Goal: Transaction & Acquisition: Download file/media

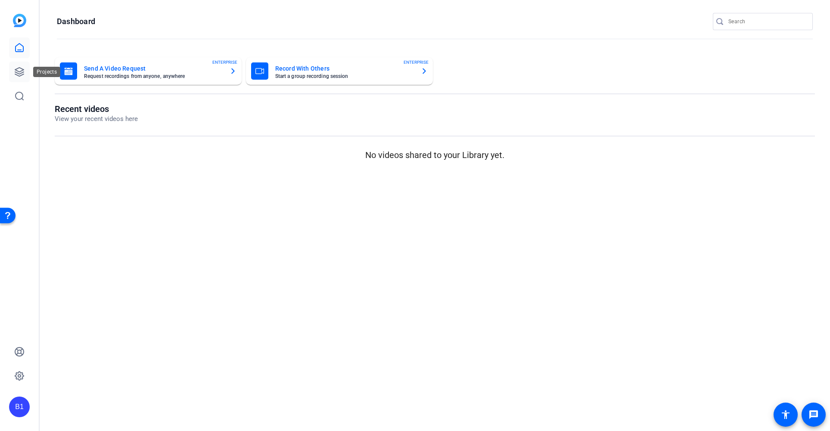
click at [20, 71] on icon at bounding box center [19, 72] width 9 height 9
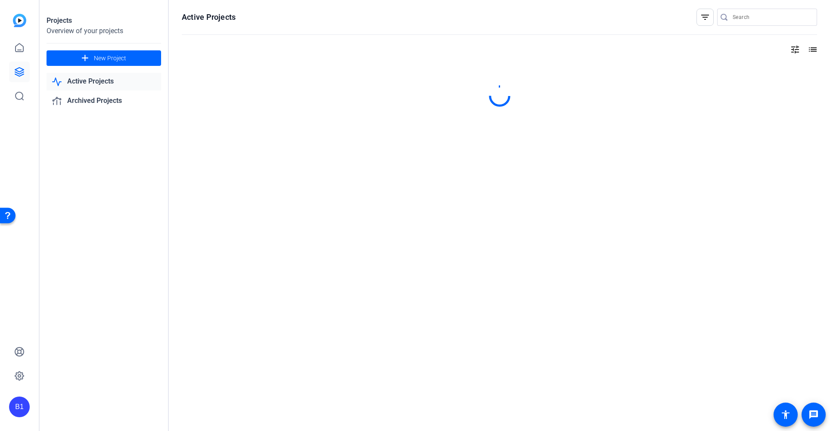
click at [69, 83] on link "Active Projects" at bounding box center [104, 82] width 115 height 18
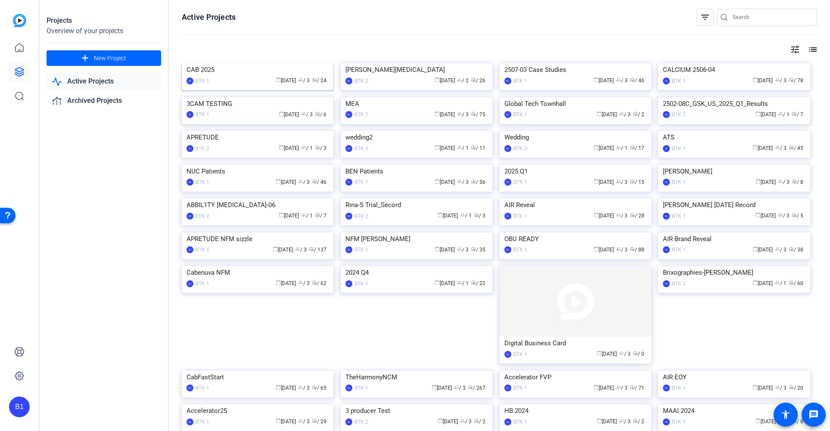
click at [255, 76] on div "CAB 2025" at bounding box center [257, 69] width 142 height 13
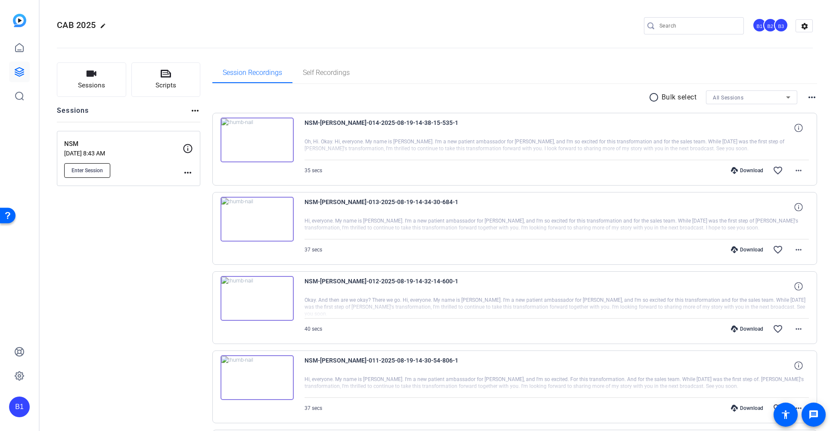
click at [97, 167] on span "Enter Session" at bounding box center [86, 170] width 31 height 7
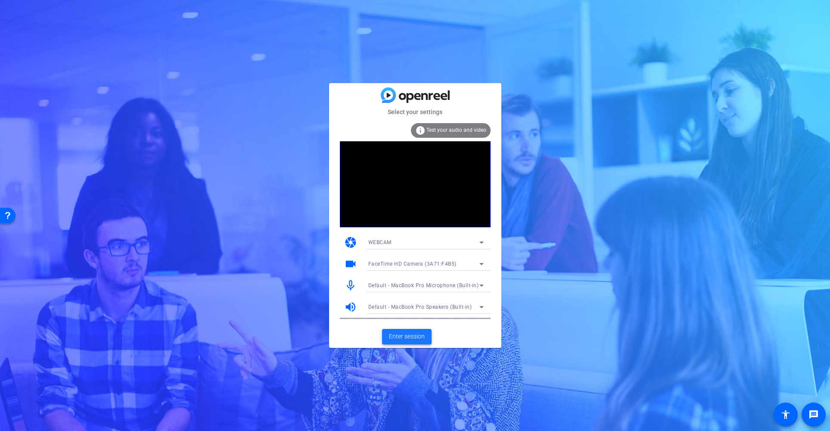
click at [410, 337] on span "Enter session" at bounding box center [407, 336] width 36 height 9
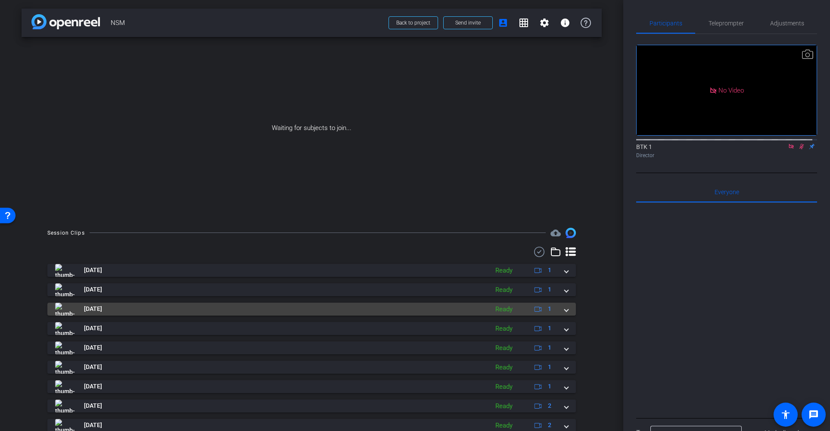
scroll to position [51, 0]
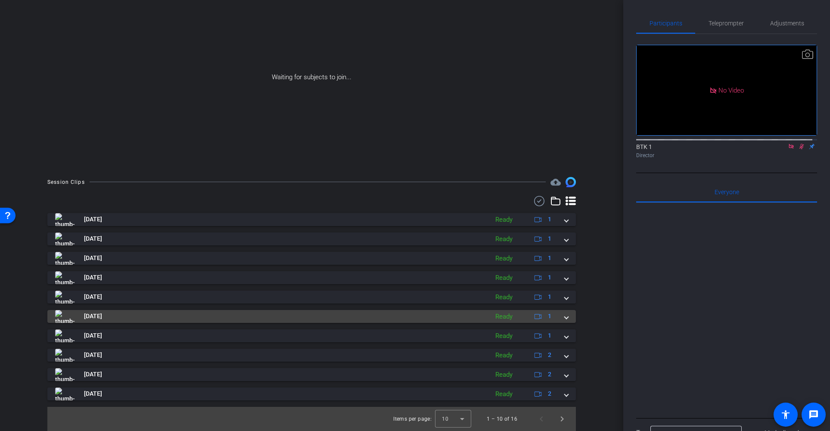
click at [559, 315] on div "Aug 19, 2025 Ready 1" at bounding box center [309, 316] width 509 height 13
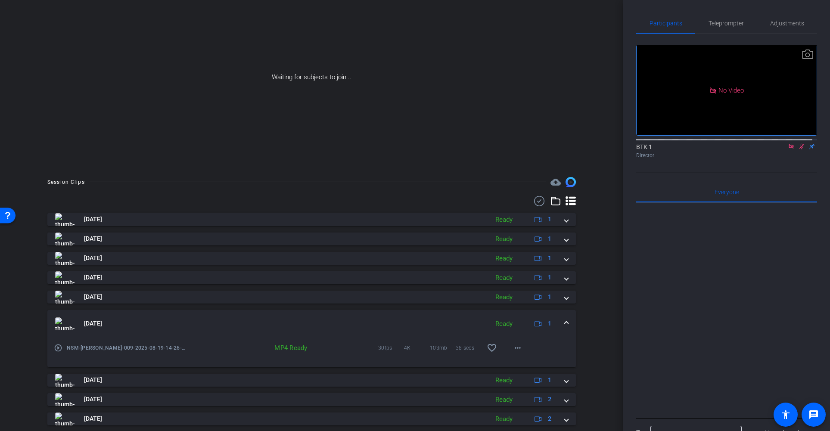
scroll to position [95, 0]
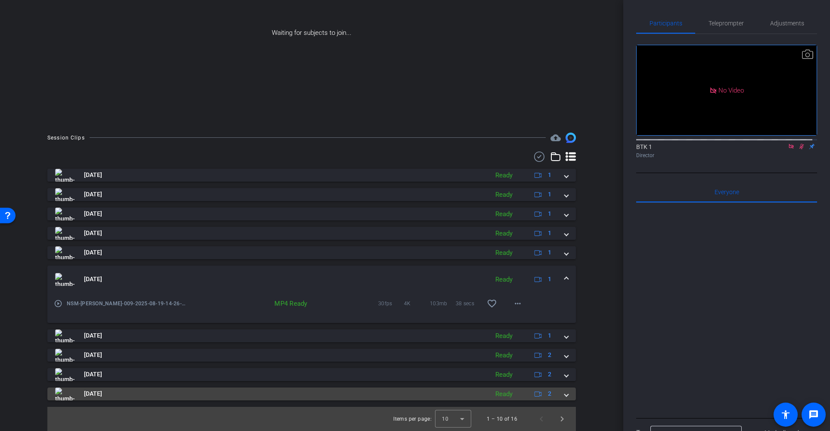
click at [558, 394] on div "Aug 19, 2025 Ready 2" at bounding box center [309, 394] width 509 height 13
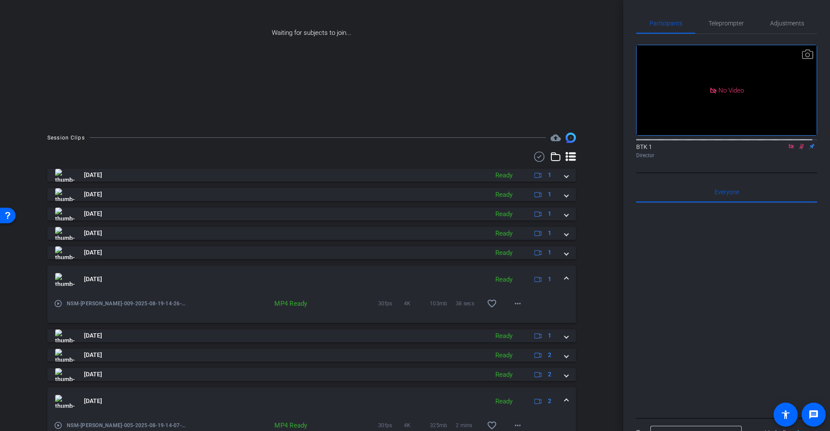
scroll to position [156, 0]
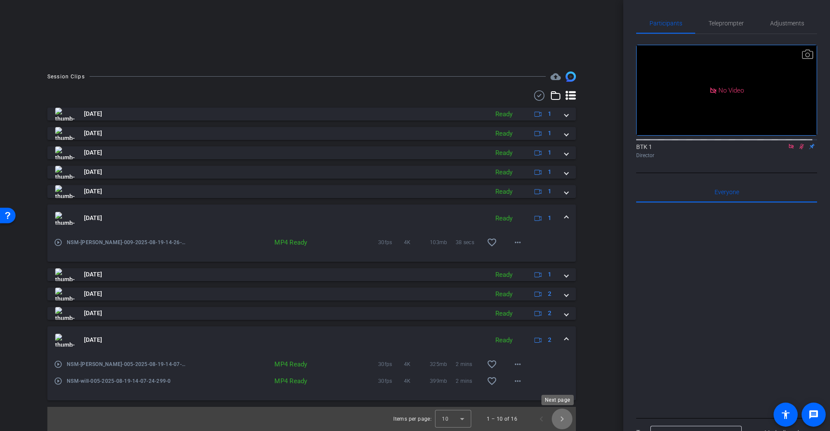
click at [554, 419] on span "Next page" at bounding box center [562, 419] width 21 height 21
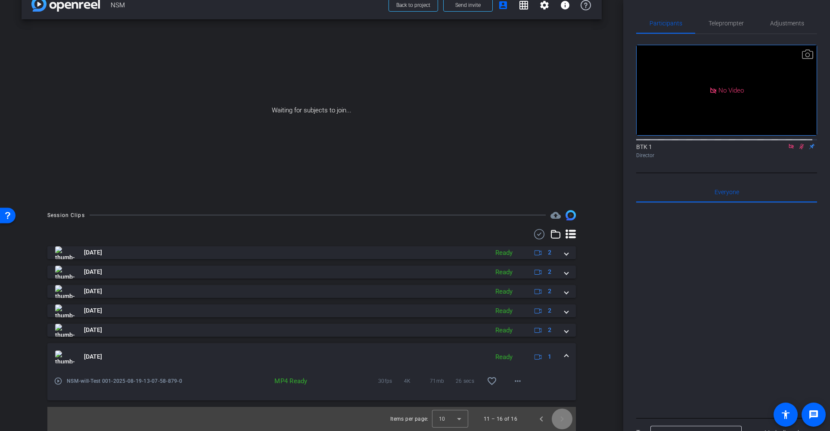
scroll to position [18, 0]
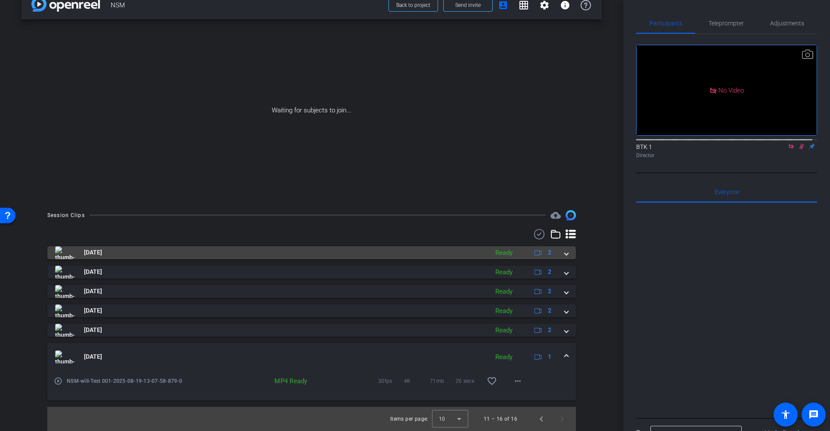
click at [564, 253] on mat-expansion-panel-header "Aug 19, 2025 Ready 2" at bounding box center [311, 252] width 528 height 13
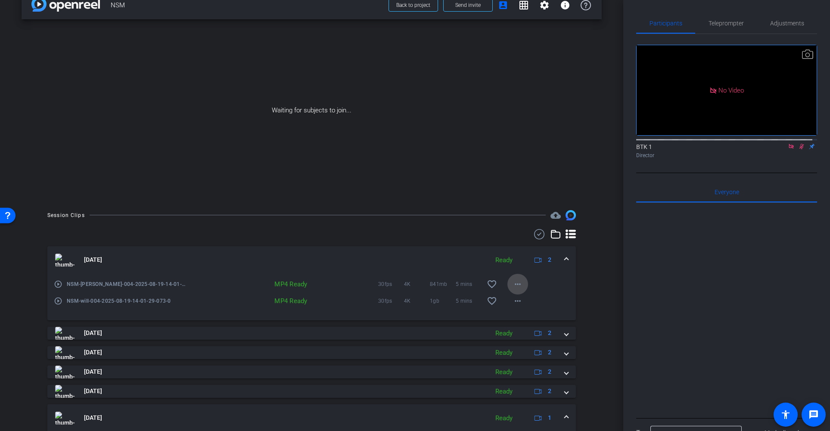
click at [517, 286] on mat-icon "more_horiz" at bounding box center [517, 284] width 10 height 10
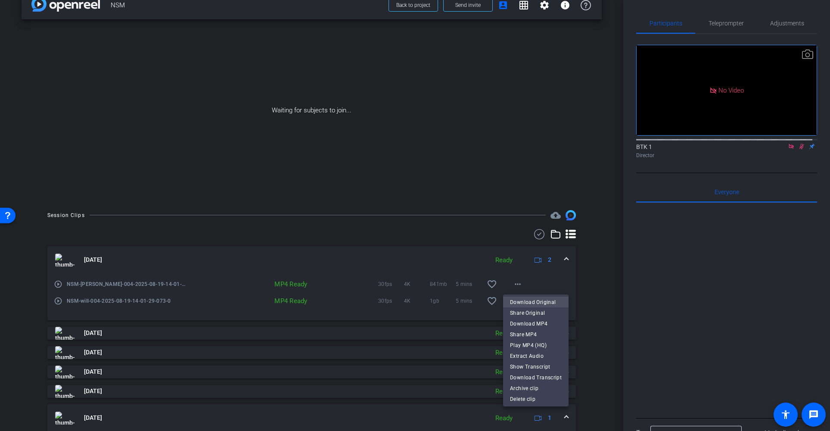
click at [527, 301] on span "Download Original" at bounding box center [536, 302] width 52 height 10
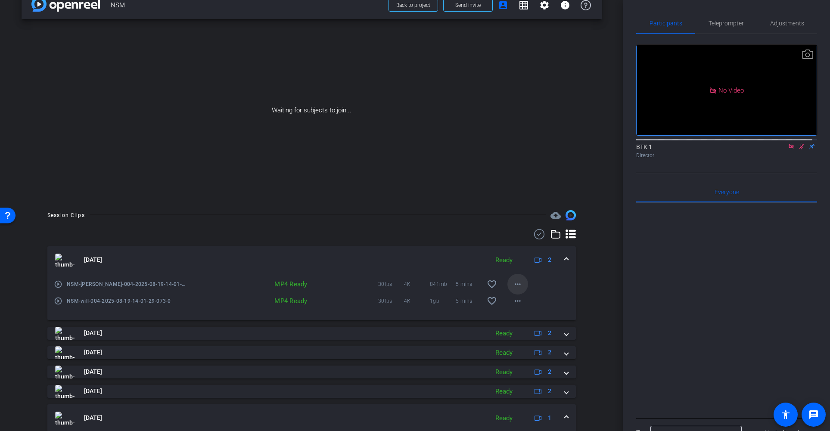
click at [512, 284] on mat-icon "more_horiz" at bounding box center [517, 284] width 10 height 10
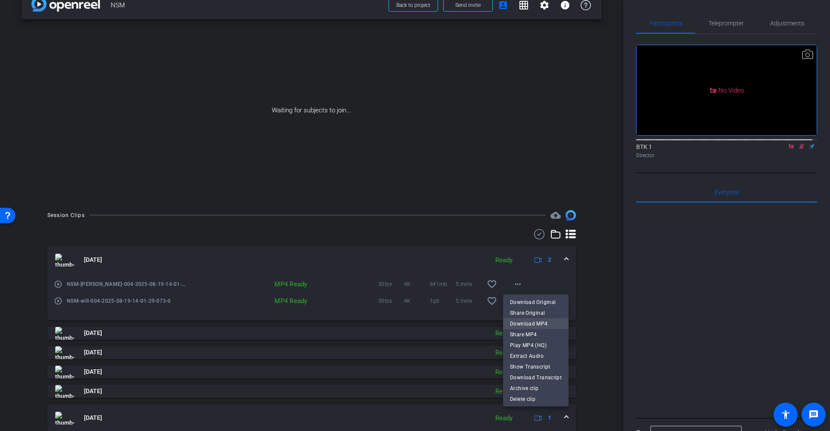
click at [530, 323] on span "Download MP4" at bounding box center [536, 324] width 52 height 10
